Goal: Transaction & Acquisition: Purchase product/service

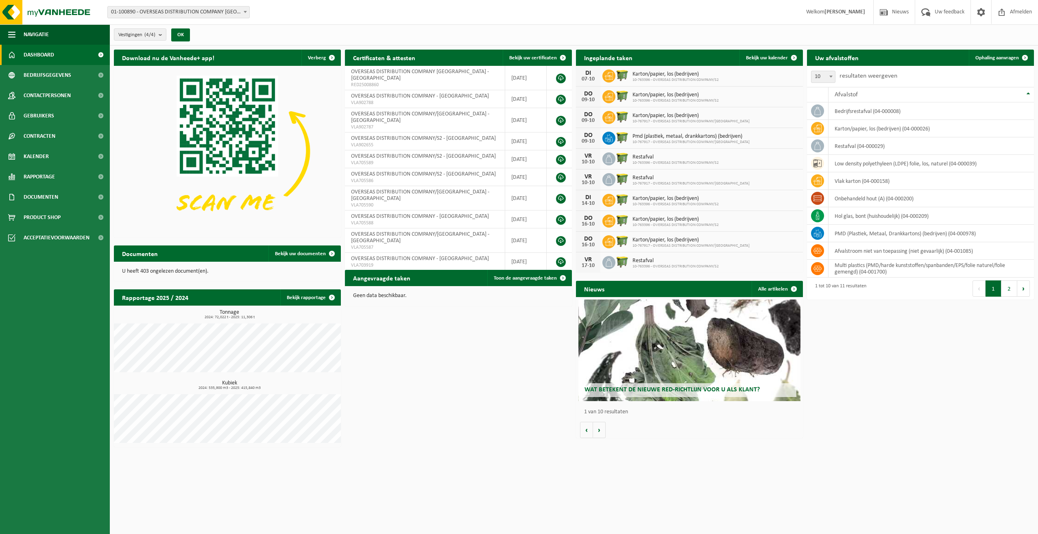
click at [168, 11] on span "01-100890 - OVERSEAS DISTRIBUTION COMPANY [GEOGRAPHIC_DATA] - [GEOGRAPHIC_DATA]" at bounding box center [179, 12] width 142 height 11
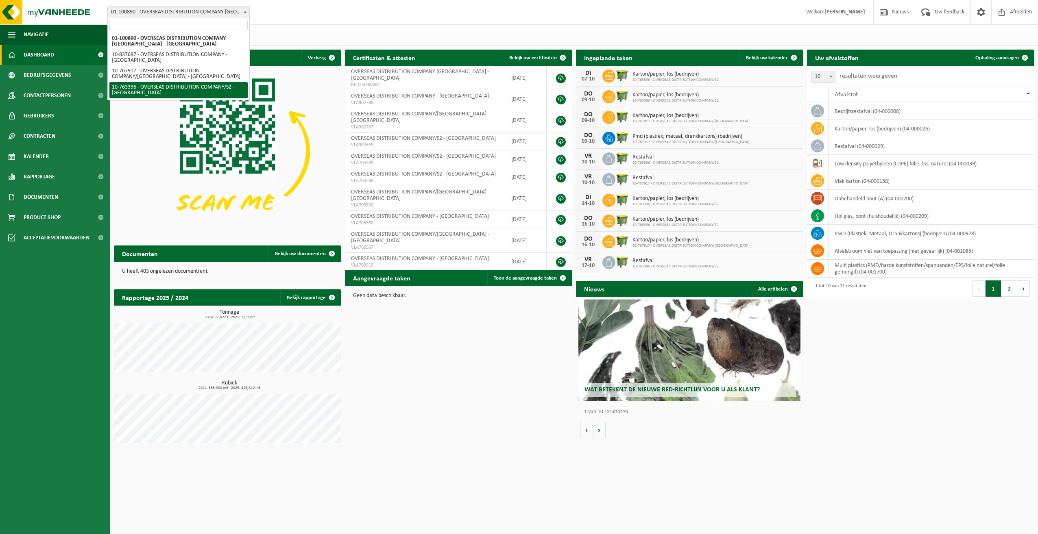
select select "14043"
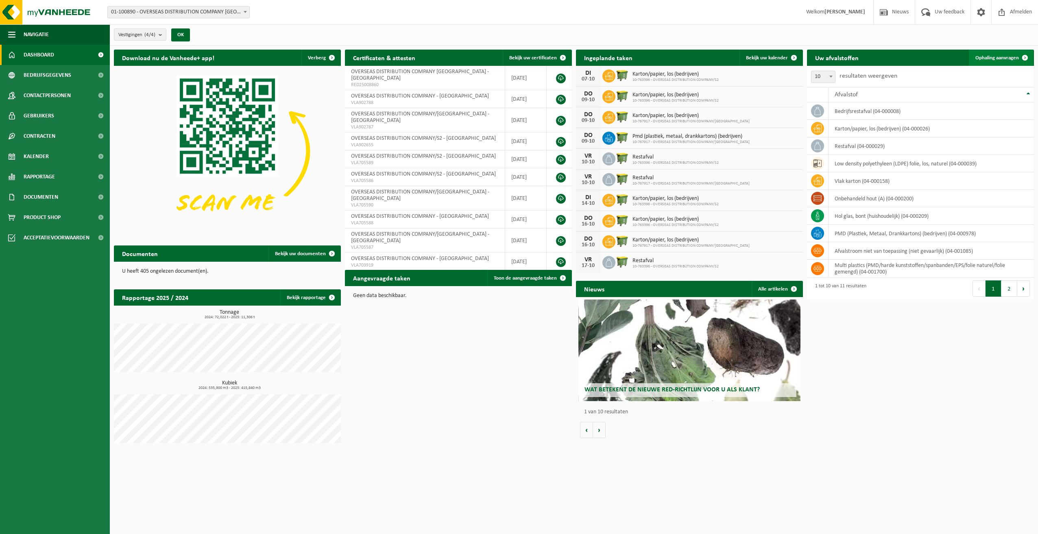
click at [1003, 59] on span "Ophaling aanvragen" at bounding box center [997, 57] width 44 height 5
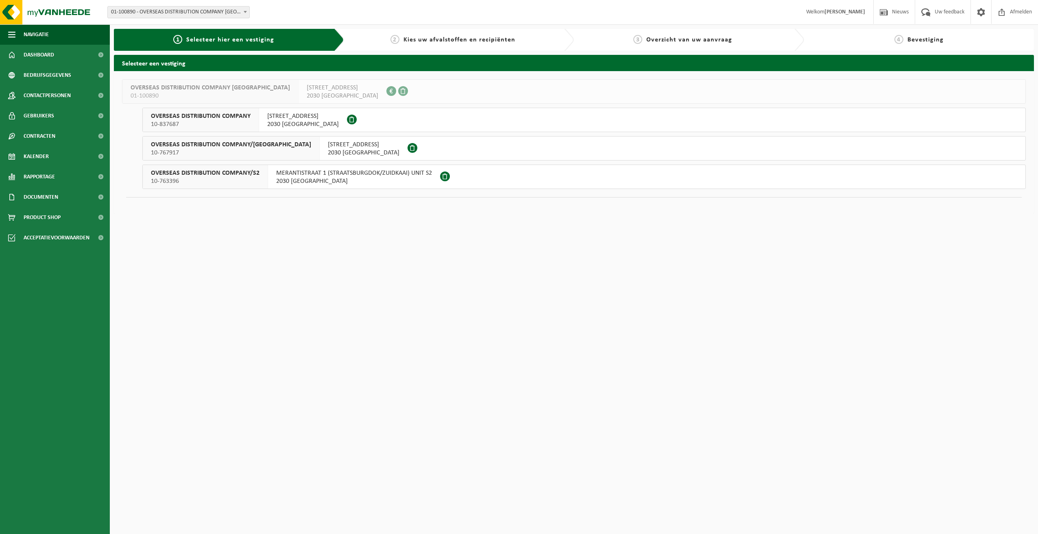
click at [239, 182] on span "10-763396" at bounding box center [205, 181] width 109 height 8
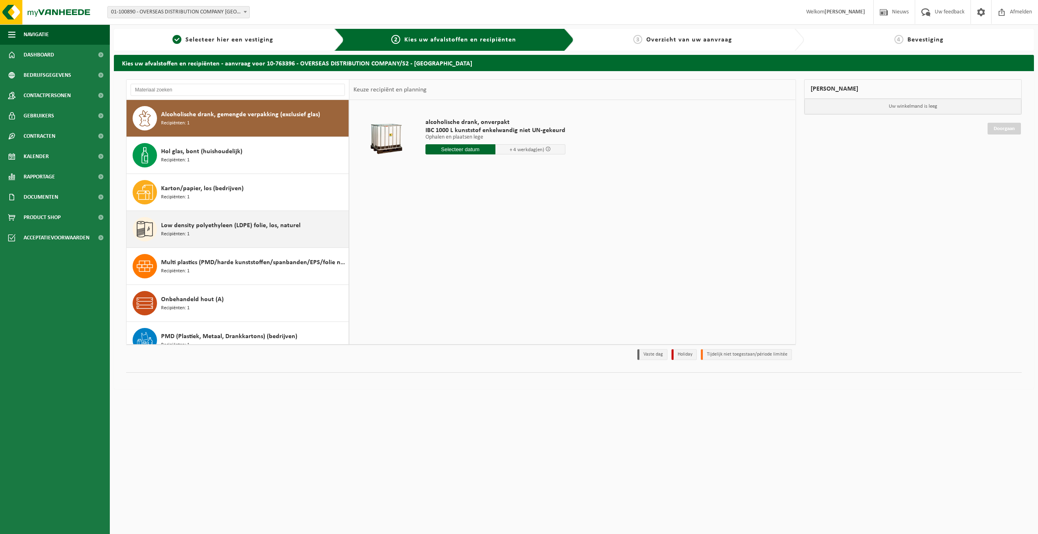
click at [200, 231] on div "Low density polyethyleen (LDPE) folie, los, naturel Recipiënten: 1" at bounding box center [253, 229] width 185 height 24
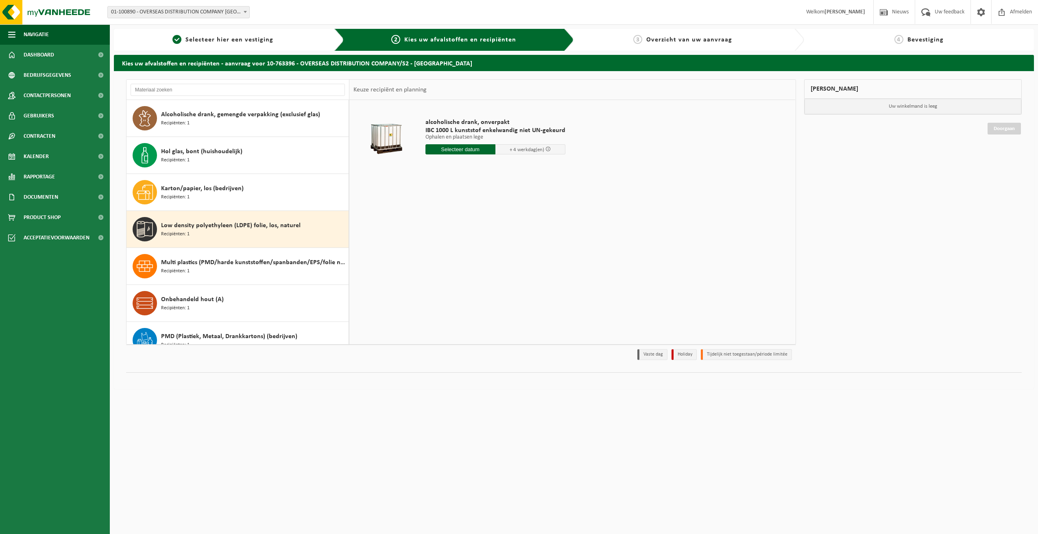
scroll to position [88, 0]
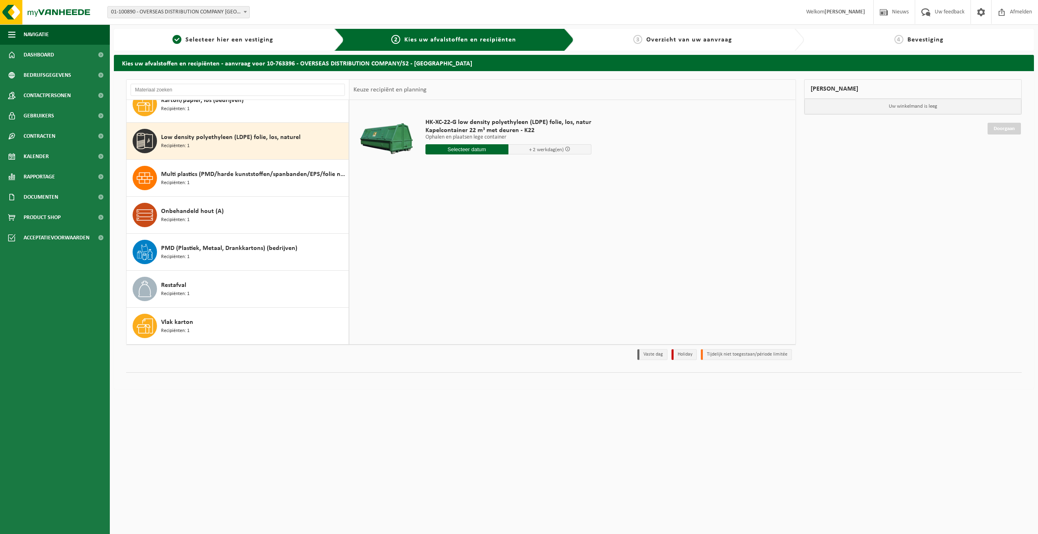
click at [455, 146] on input "text" at bounding box center [466, 149] width 83 height 10
click at [480, 207] on div "9" at bounding box center [476, 208] width 14 height 13
type input "Van 2025-10-09"
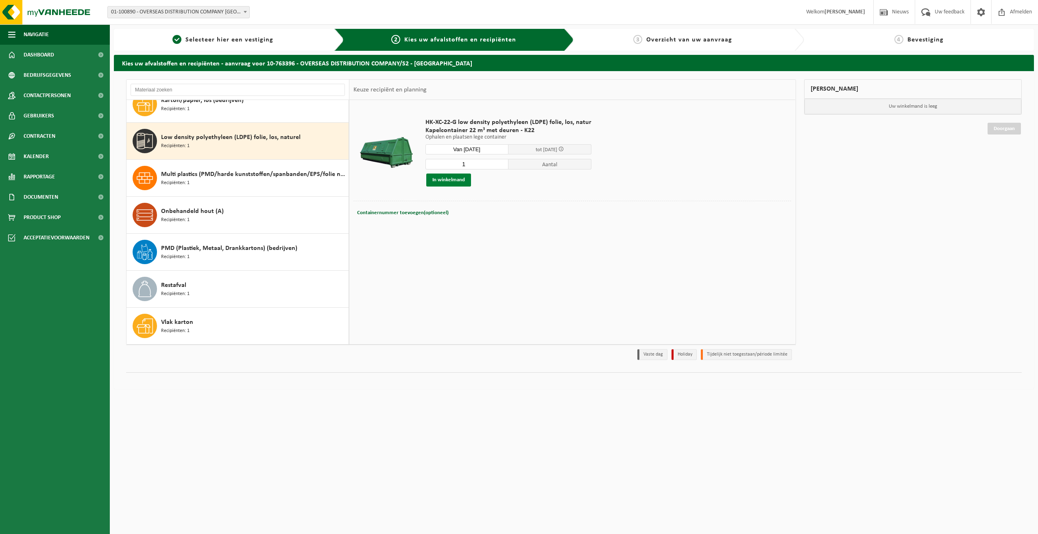
click at [458, 183] on button "In winkelmand" at bounding box center [448, 180] width 45 height 13
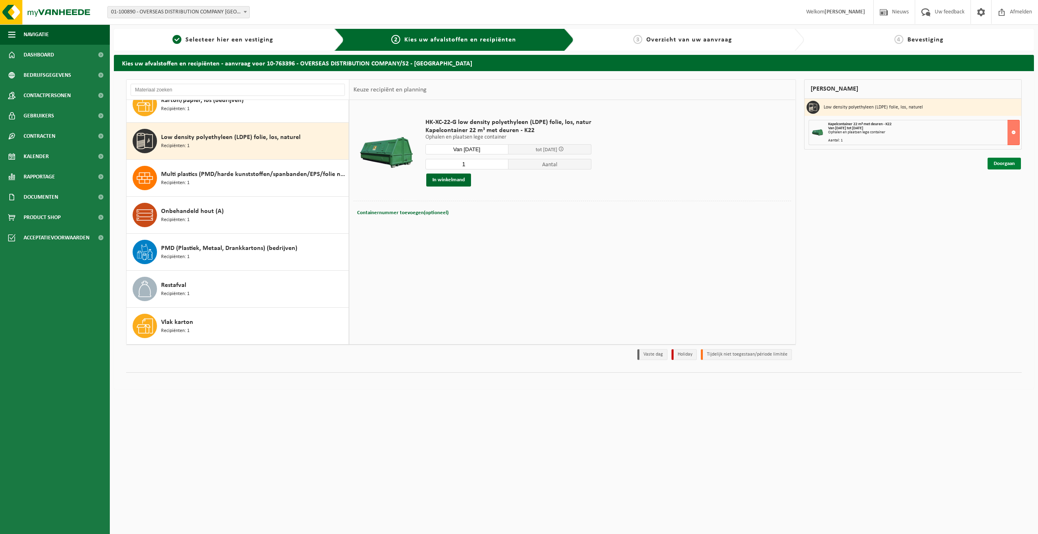
click at [997, 166] on link "Doorgaan" at bounding box center [1004, 164] width 33 height 12
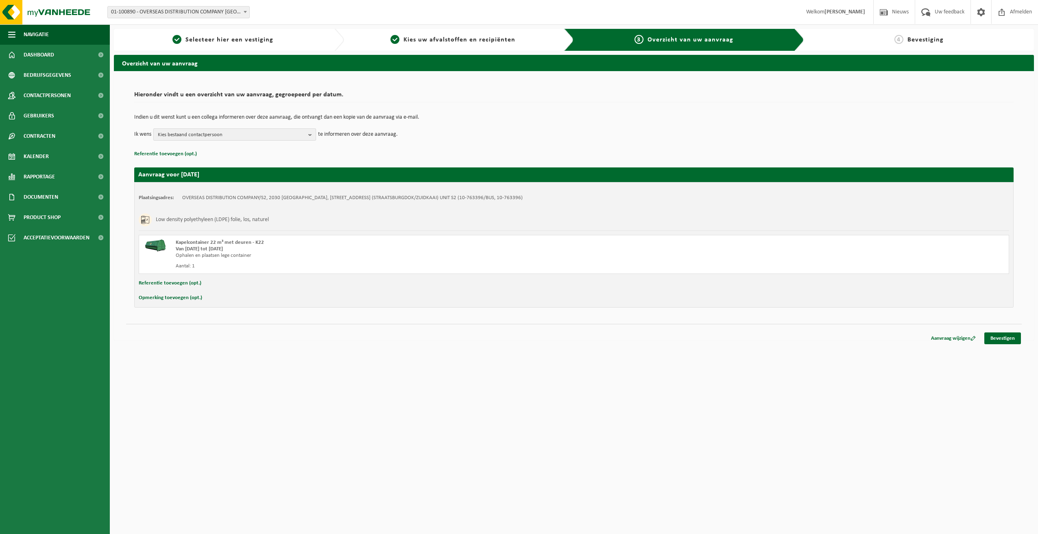
click at [281, 134] on span "Kies bestaand contactpersoon" at bounding box center [231, 135] width 147 height 12
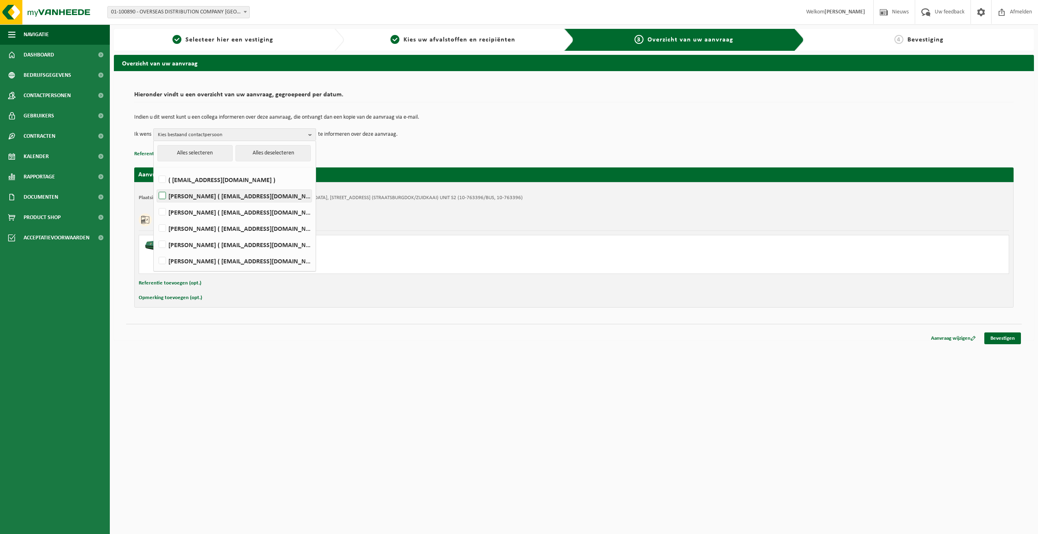
click at [159, 198] on label "Jeff Castermans ( jcastermans@overseas.be )" at bounding box center [234, 196] width 155 height 12
click at [156, 186] on input "Jeff Castermans ( jcastermans@overseas.be )" at bounding box center [155, 185] width 0 height 0
checkbox input "true"
click at [504, 135] on td "Ik wens Jeff Castermans Alles selecteren Alles deselecteren ( accountancy@overs…" at bounding box center [573, 135] width 879 height 12
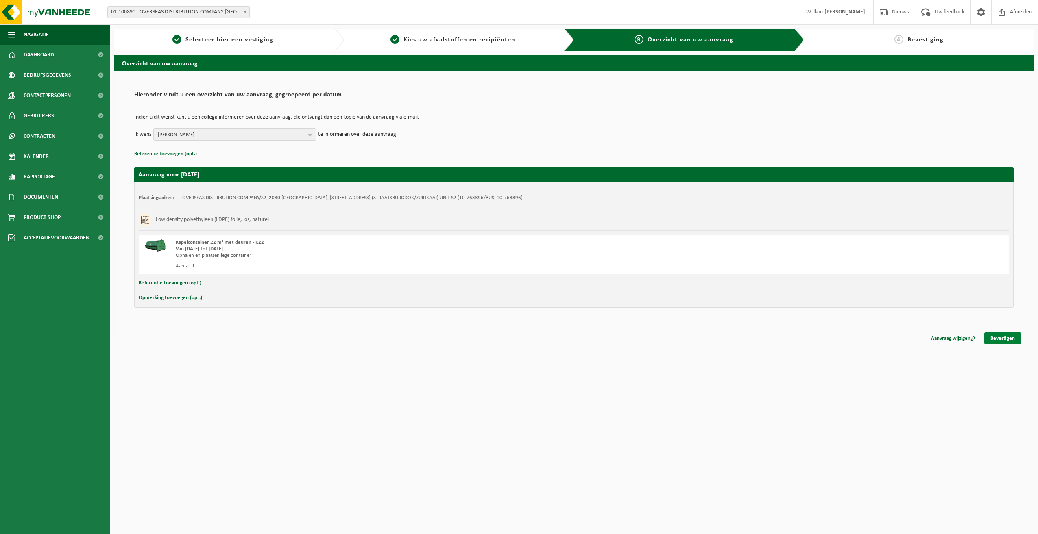
click at [991, 338] on link "Bevestigen" at bounding box center [1002, 339] width 37 height 12
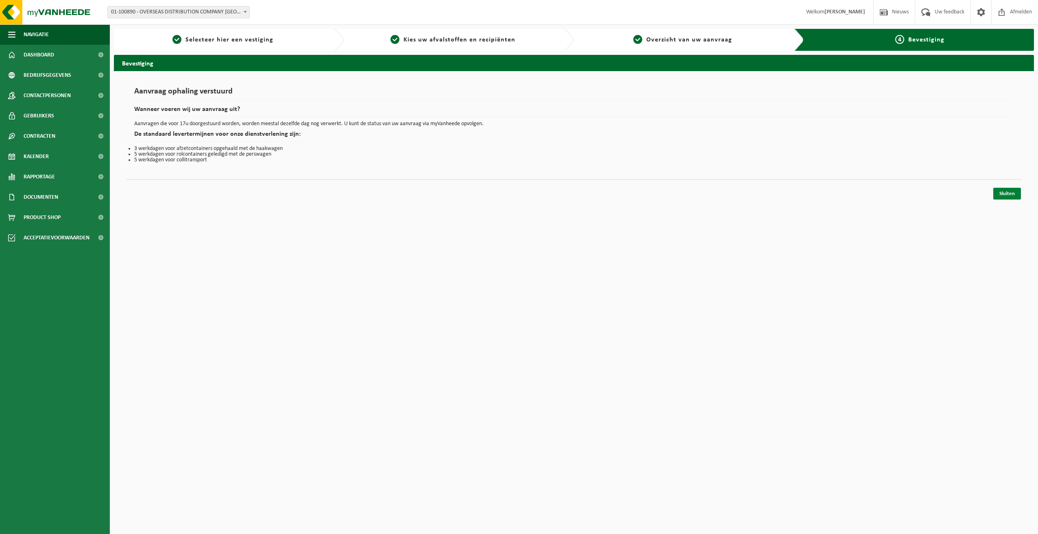
click at [1009, 193] on link "Sluiten" at bounding box center [1007, 194] width 28 height 12
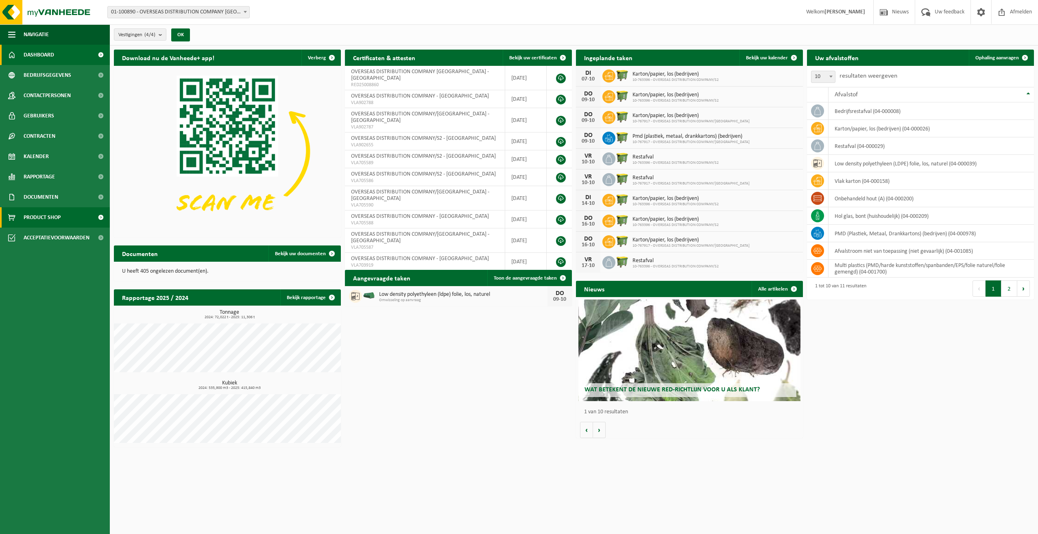
click at [31, 217] on span "Product Shop" at bounding box center [42, 217] width 37 height 20
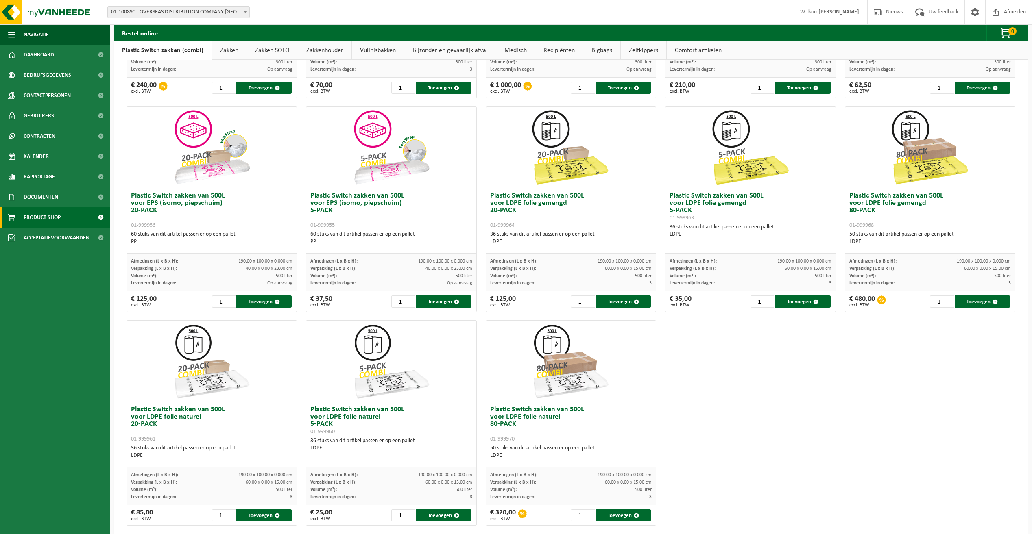
scroll to position [229, 0]
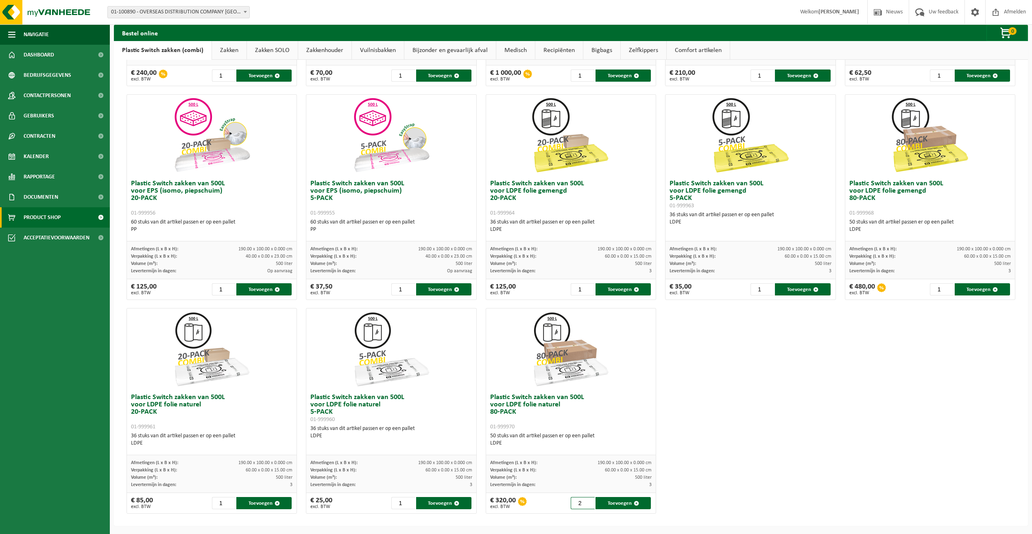
click at [587, 502] on input "2" at bounding box center [583, 503] width 24 height 12
click at [605, 504] on button "Toevoegen" at bounding box center [623, 503] width 55 height 12
type input "1"
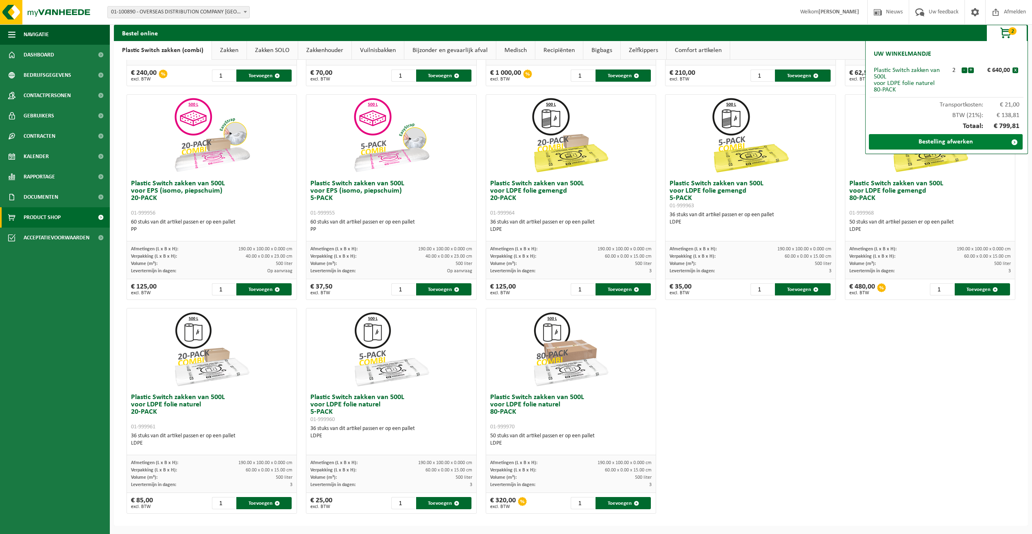
click at [962, 142] on link "Bestelling afwerken" at bounding box center [946, 141] width 154 height 15
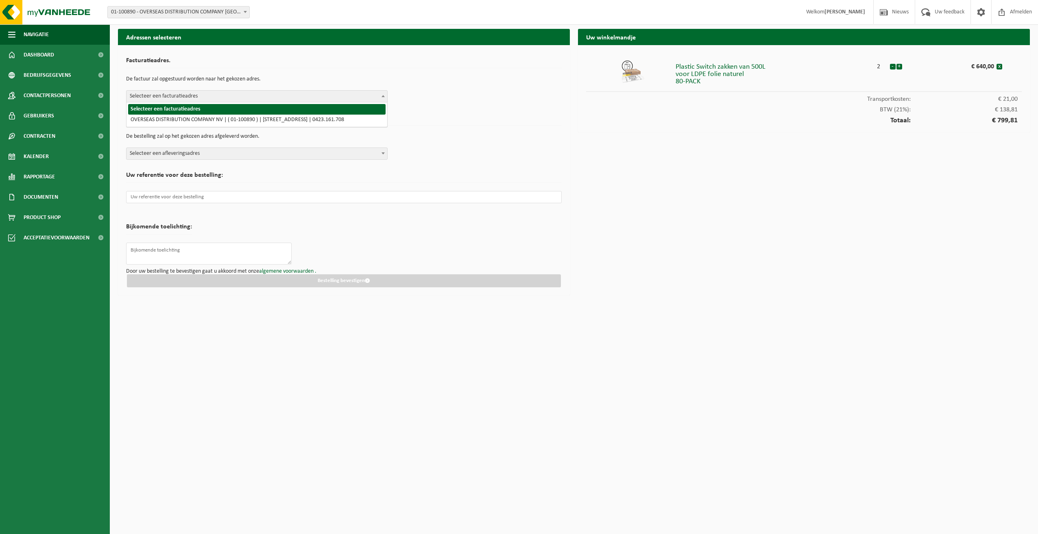
click at [176, 96] on span "Selecteer een facturatieadres" at bounding box center [257, 96] width 261 height 11
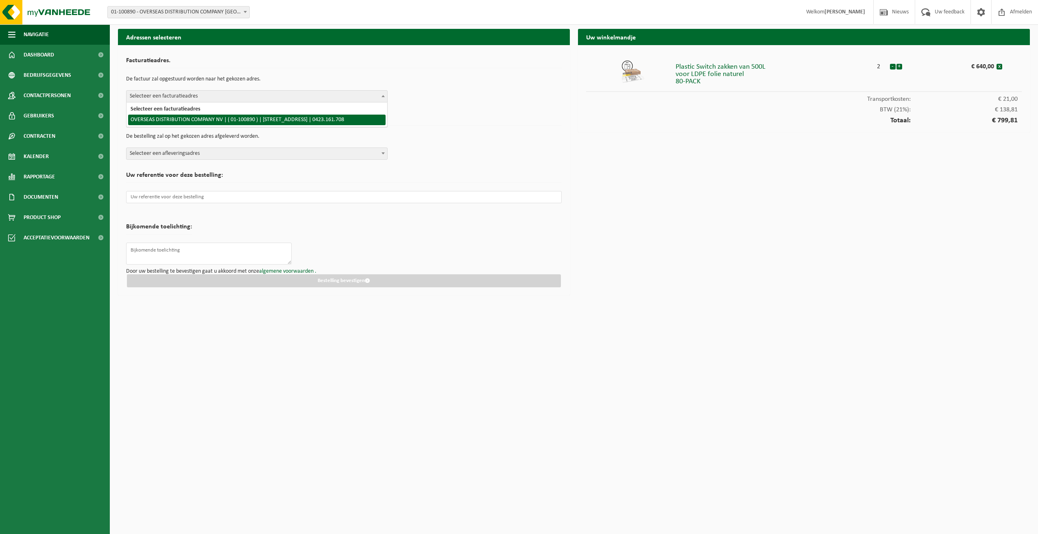
select select "14034"
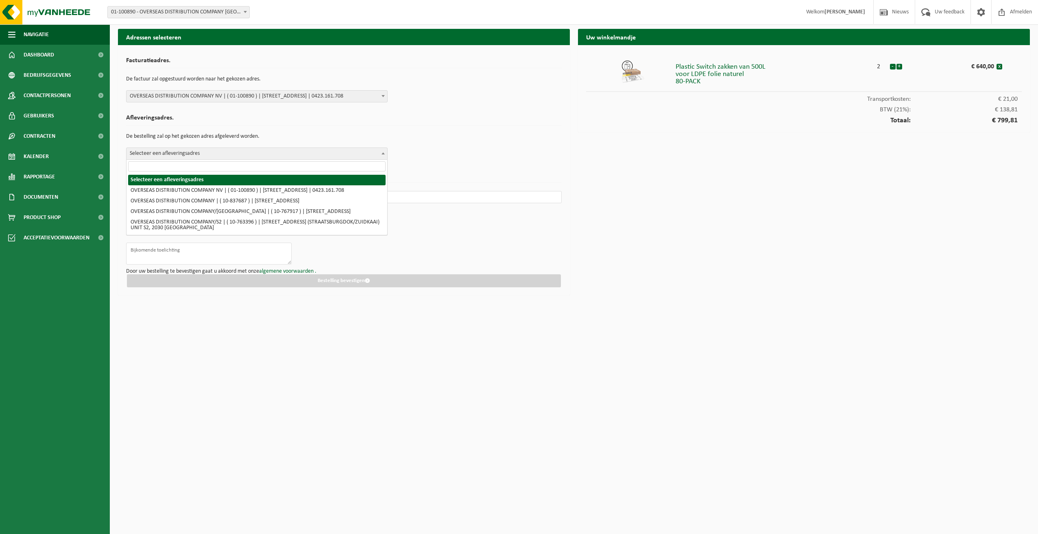
click at [173, 156] on span "Selecteer een afleveringsadres" at bounding box center [257, 153] width 261 height 11
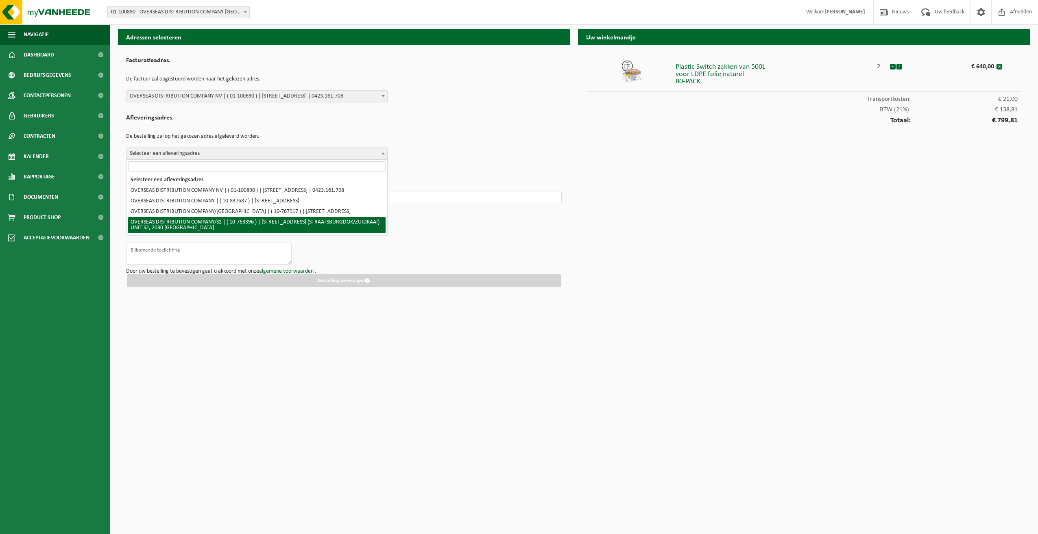
select select "14043"
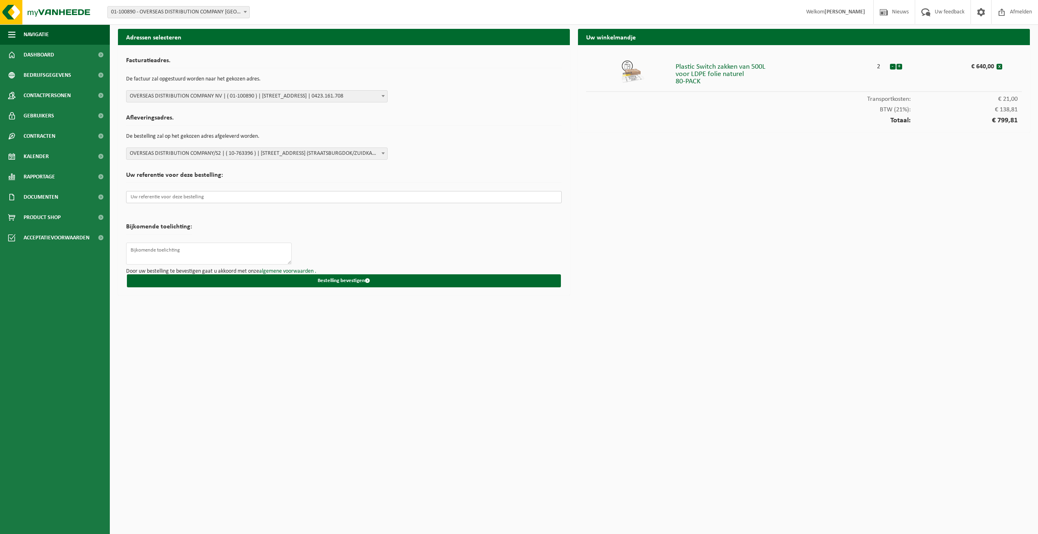
click at [139, 196] on input "text" at bounding box center [344, 197] width 436 height 12
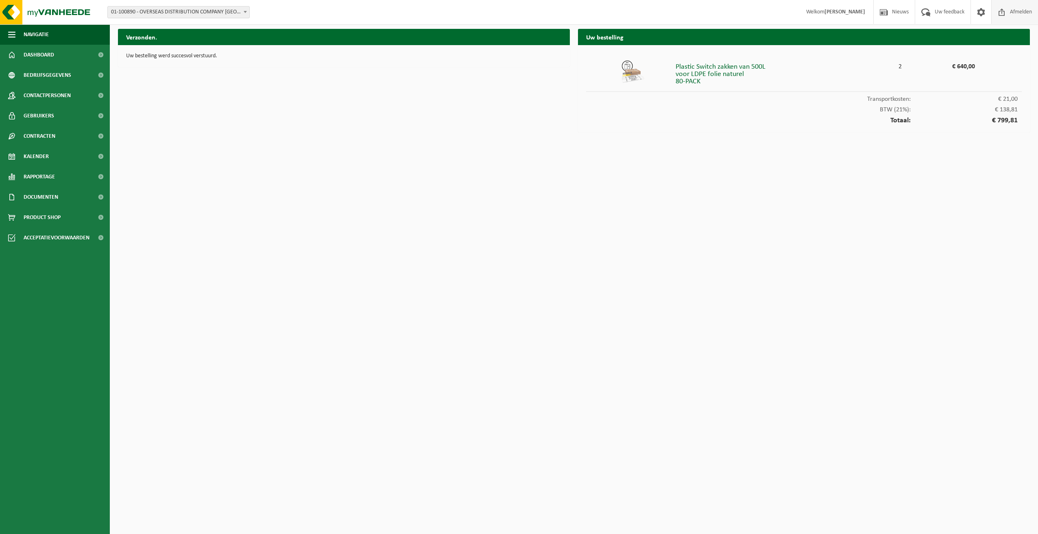
click at [1008, 14] on span "Afmelden" at bounding box center [1021, 12] width 26 height 24
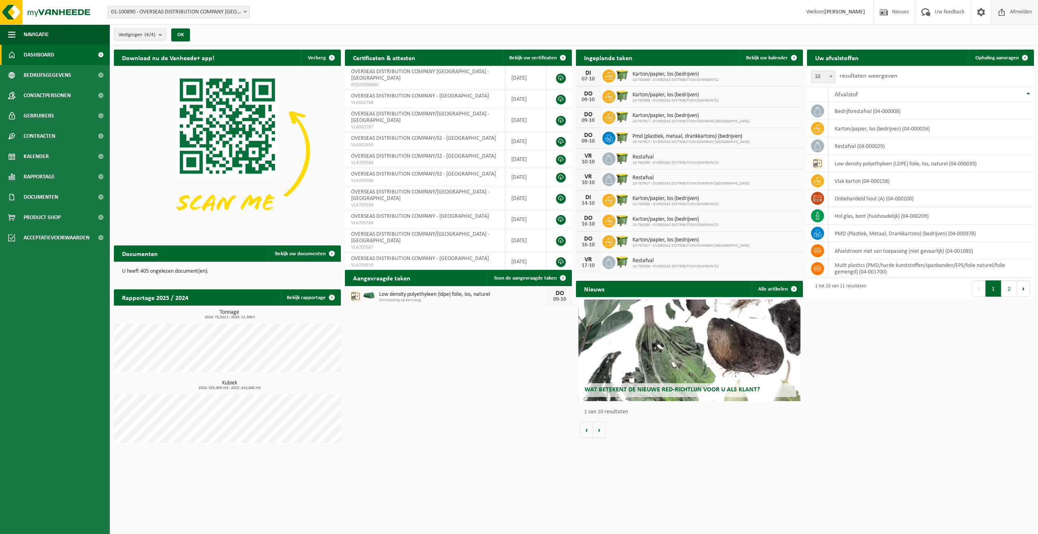
click at [1017, 15] on span "Afmelden" at bounding box center [1021, 12] width 26 height 24
